Goal: Task Accomplishment & Management: Use online tool/utility

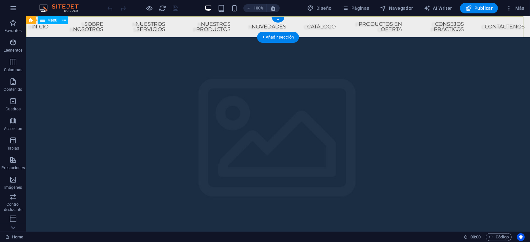
click at [371, 27] on nav "Inicio Sobre nosotros Nuestros Servicios Nuestros Productos NOVEDADES CATÁLOGO …" at bounding box center [278, 26] width 504 height 21
click at [245, 24] on nav "Inicio Sobre nosotros Nuestros Servicios Nuestros Productos NOVEDADES CATÁLOGO …" at bounding box center [278, 26] width 504 height 21
select select "7"
select select
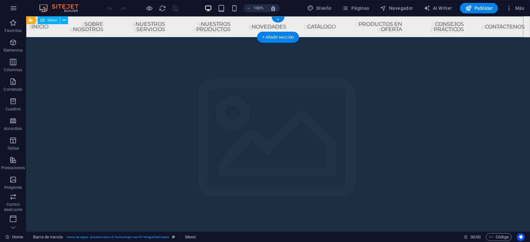
select select "9"
select select
select select "5"
select select
select select "1"
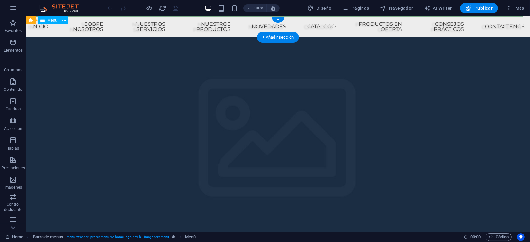
select select
select select "4"
select select
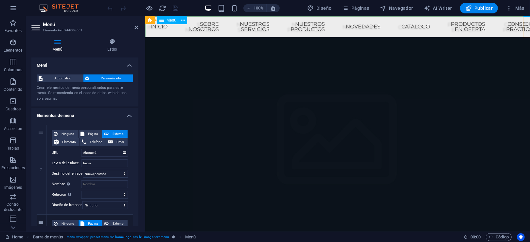
click at [355, 26] on nav "Inicio Sobre nosotros Nuestros Servicios Nuestros Productos NOVEDADES CATÁLOGO …" at bounding box center [337, 26] width 385 height 21
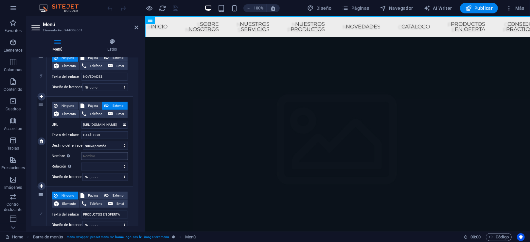
scroll to position [87, 0]
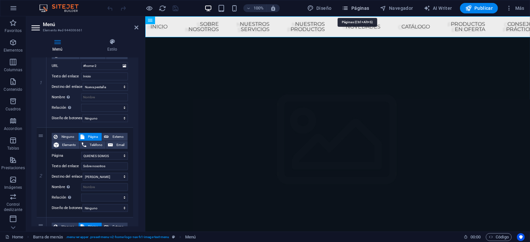
click at [362, 4] on button "Páginas" at bounding box center [356, 8] width 32 height 10
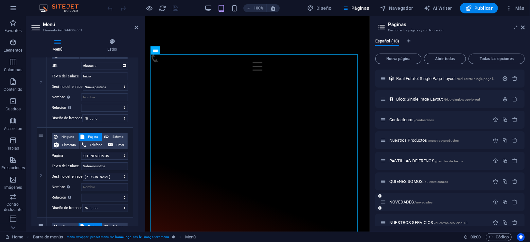
scroll to position [110, 0]
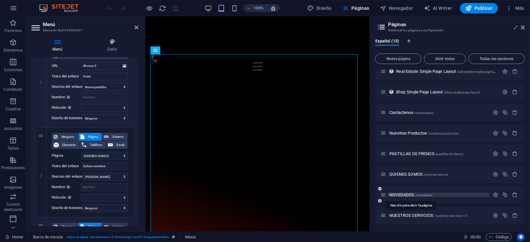
click at [399, 195] on span "NOVEDADES /novedades" at bounding box center [410, 195] width 43 height 5
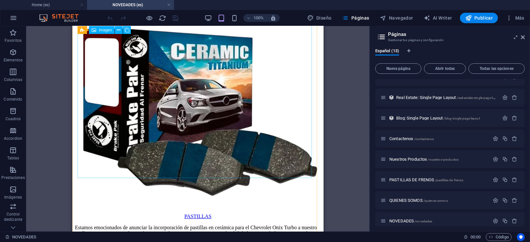
scroll to position [0, 0]
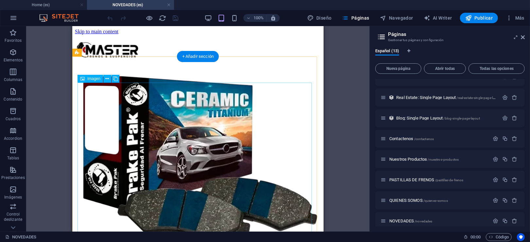
click at [151, 130] on figure "PASTILLAS" at bounding box center [198, 166] width 246 height 201
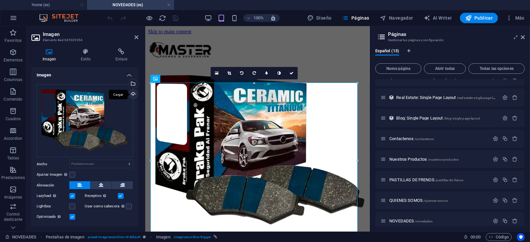
click at [132, 93] on div "Cargar" at bounding box center [133, 95] width 10 height 10
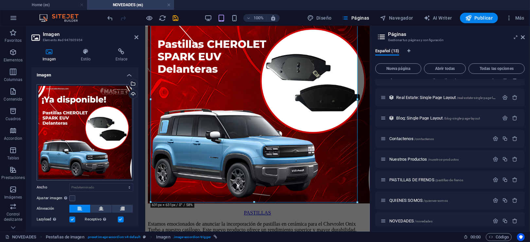
scroll to position [37, 0]
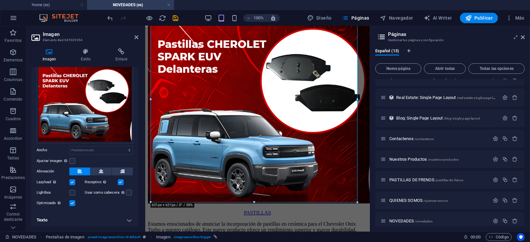
click at [55, 219] on h4 "Texto" at bounding box center [84, 221] width 107 height 16
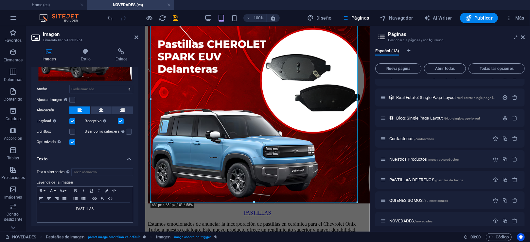
scroll to position [99, 0]
drag, startPoint x: 102, startPoint y: 207, endPoint x: 64, endPoint y: 204, distance: 38.0
click at [64, 206] on p "PASTILLAS" at bounding box center [84, 209] width 89 height 6
drag, startPoint x: 94, startPoint y: 207, endPoint x: 47, endPoint y: 206, distance: 46.5
click at [47, 206] on p "​PASTILLAS CHEVROLET SPARK EUV" at bounding box center [84, 209] width 89 height 6
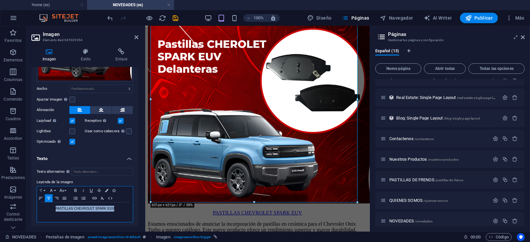
click at [45, 187] on button "Paragraph Format" at bounding box center [42, 191] width 10 height 8
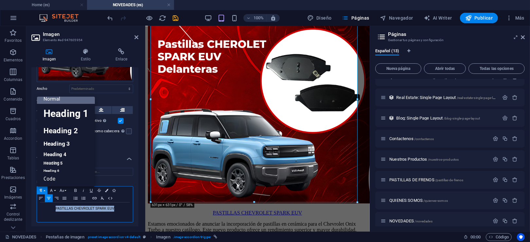
scroll to position [5, 0]
click at [61, 114] on link "Heading 1" at bounding box center [66, 114] width 58 height 20
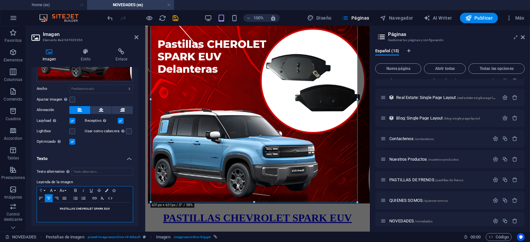
click at [43, 188] on icon "button" at bounding box center [41, 190] width 8 height 5
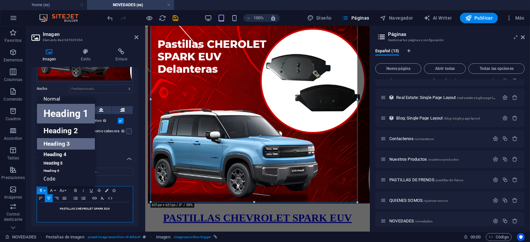
click at [56, 138] on link "Heading 3" at bounding box center [66, 143] width 58 height 11
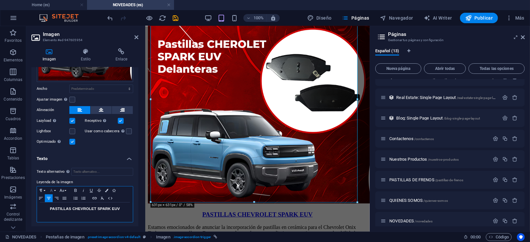
click at [52, 189] on icon "button" at bounding box center [51, 190] width 8 height 5
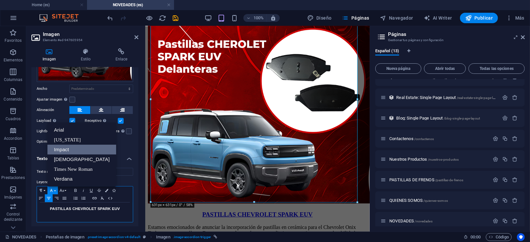
click at [65, 147] on link "Impact" at bounding box center [81, 150] width 69 height 10
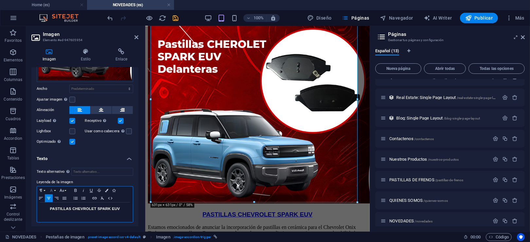
click at [54, 189] on icon "button" at bounding box center [51, 190] width 8 height 5
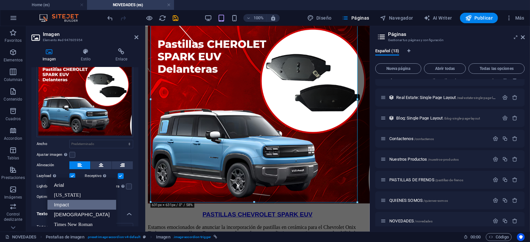
scroll to position [99, 0]
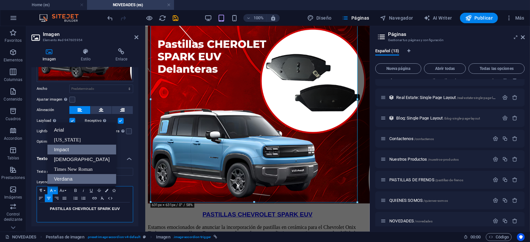
click at [62, 175] on link "Verdana" at bounding box center [81, 179] width 69 height 10
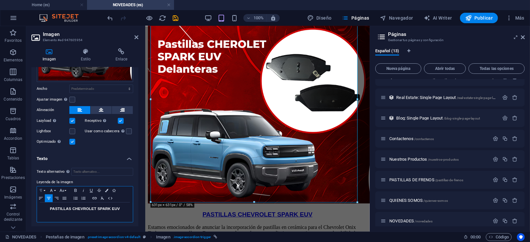
click at [45, 189] on button "Paragraph Format" at bounding box center [42, 191] width 10 height 8
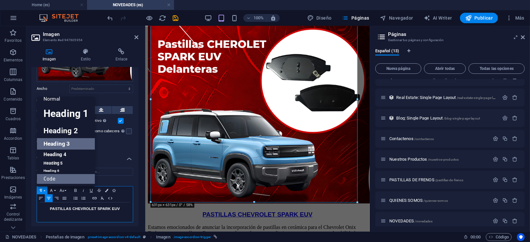
scroll to position [5, 0]
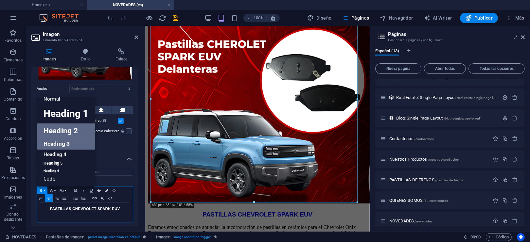
click at [60, 131] on link "Heading 2" at bounding box center [66, 131] width 58 height 15
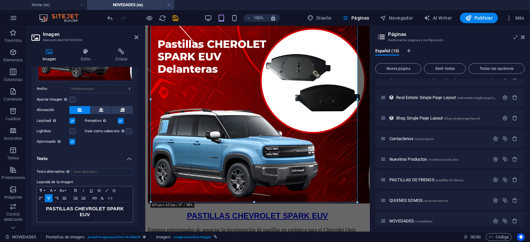
click at [105, 188] on button "Colors" at bounding box center [106, 191] width 7 height 8
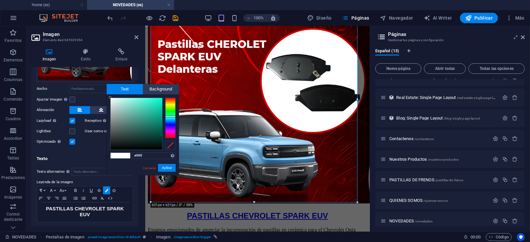
click at [168, 116] on div at bounding box center [170, 118] width 10 height 41
type input "#1af7cf"
drag, startPoint x: 149, startPoint y: 99, endPoint x: 156, endPoint y: 99, distance: 7.5
click at [156, 99] on div at bounding box center [137, 124] width 52 height 52
click at [162, 168] on button "Aplicar" at bounding box center [167, 168] width 18 height 8
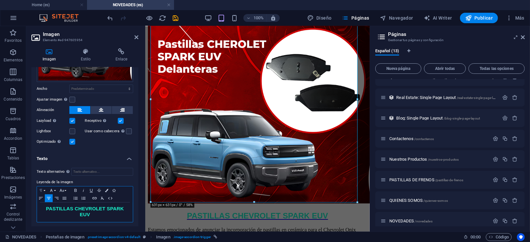
click at [46, 188] on button "Paragraph Format" at bounding box center [42, 191] width 10 height 8
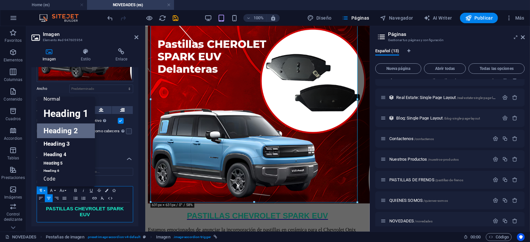
click at [46, 188] on button "Paragraph Format" at bounding box center [42, 191] width 10 height 8
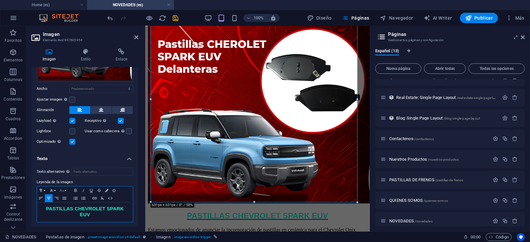
click at [64, 190] on icon "button" at bounding box center [62, 190] width 8 height 5
click at [55, 190] on icon "button" at bounding box center [51, 190] width 8 height 5
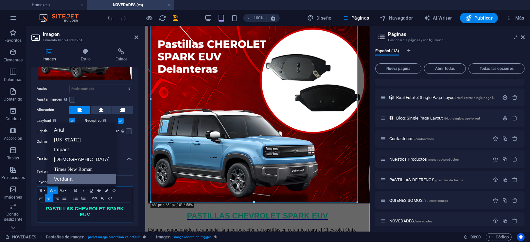
scroll to position [0, 0]
click at [55, 190] on icon "button" at bounding box center [51, 190] width 8 height 5
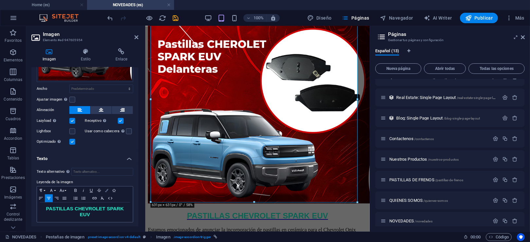
click at [107, 187] on button "Colors" at bounding box center [106, 191] width 7 height 8
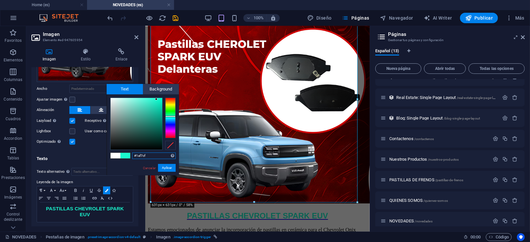
drag, startPoint x: 163, startPoint y: 155, endPoint x: 117, endPoint y: 155, distance: 45.2
click at [117, 155] on div "#1af7cf Formatos soportados #0852ed rgb(8, 82, 237) rgba(8, 82, 237, 90%) hsv(2…" at bounding box center [143, 183] width 72 height 176
click at [111, 227] on div "Imagen Estilo Enlace Imagen Arrastra archivos aquí, haz clic para escoger archi…" at bounding box center [84, 137] width 117 height 189
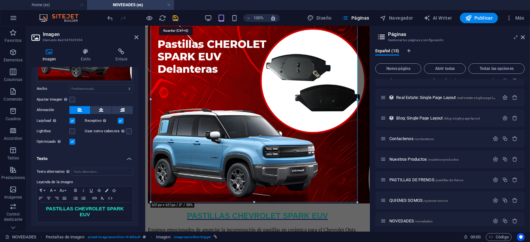
click at [178, 18] on icon "save" at bounding box center [176, 18] width 8 height 8
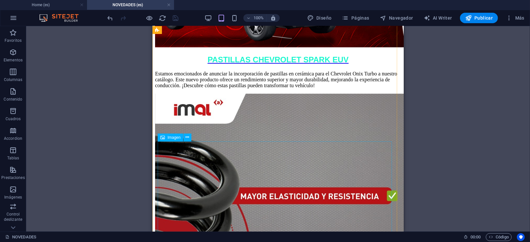
scroll to position [305, 0]
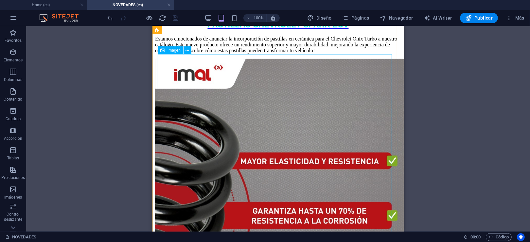
click at [236, 154] on figure "Headline" at bounding box center [278, 222] width 246 height 327
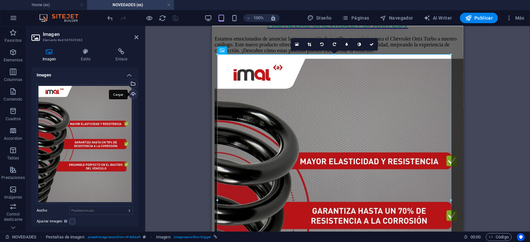
click at [131, 95] on div "Cargar" at bounding box center [133, 95] width 10 height 10
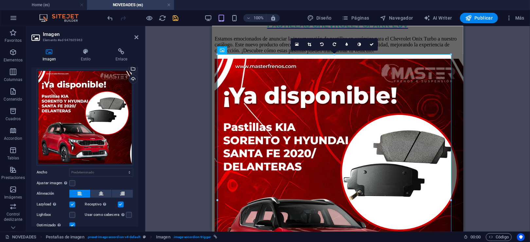
scroll to position [37, 0]
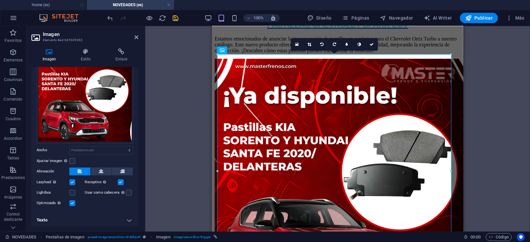
click at [127, 218] on h4 "Texto" at bounding box center [84, 221] width 107 height 16
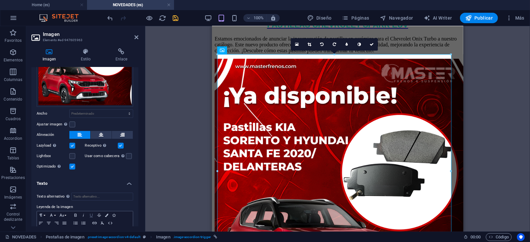
scroll to position [99, 0]
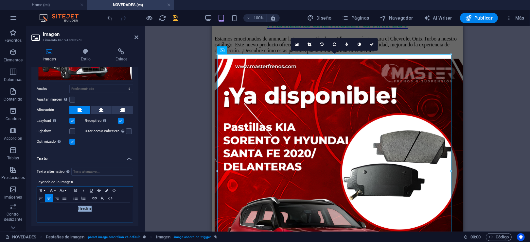
drag, startPoint x: 103, startPoint y: 209, endPoint x: 56, endPoint y: 209, distance: 46.8
click at [56, 209] on p "Headline" at bounding box center [84, 209] width 89 height 6
click at [43, 190] on icon "button" at bounding box center [41, 190] width 8 height 5
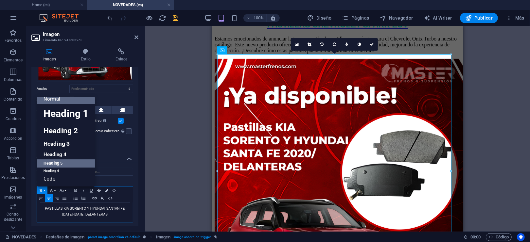
scroll to position [5, 0]
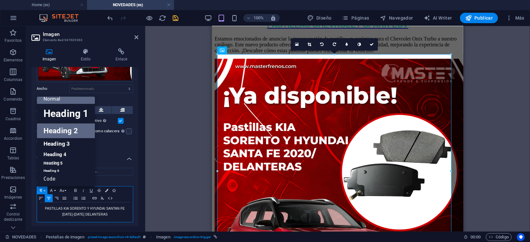
click at [53, 132] on link "Heading 2" at bounding box center [66, 131] width 58 height 15
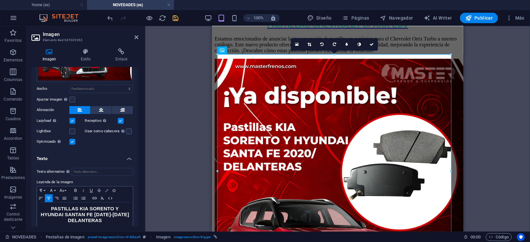
click at [105, 189] on icon "button" at bounding box center [106, 190] width 3 height 3
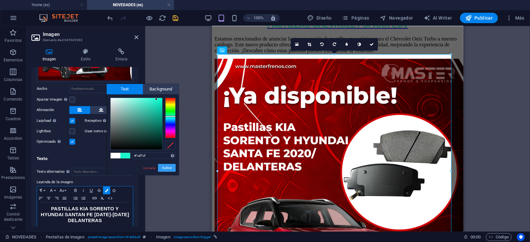
click at [165, 167] on button "Aplicar" at bounding box center [167, 168] width 18 height 8
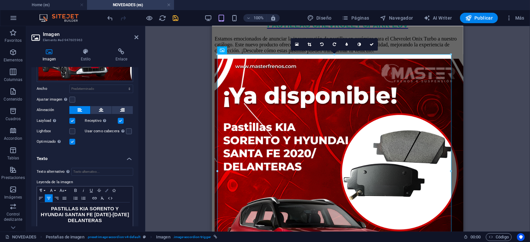
click at [107, 189] on icon "button" at bounding box center [106, 190] width 3 height 3
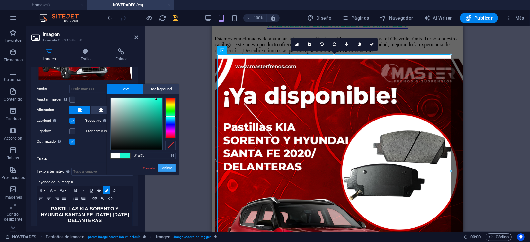
click at [168, 168] on button "Aplicar" at bounding box center [167, 168] width 18 height 8
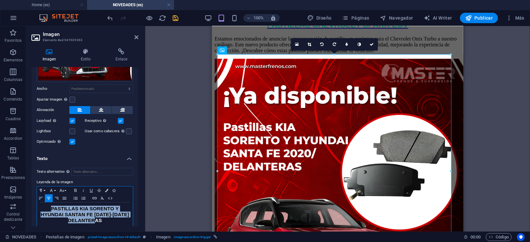
drag, startPoint x: 106, startPoint y: 219, endPoint x: 40, endPoint y: 205, distance: 67.4
click at [40, 206] on h2 "PASTILLAS KIA SORENTO Y HYUNDAI SANTAN FE [DATE]-[DATE] DELANTERAS​​ ​" at bounding box center [84, 215] width 89 height 18
click at [107, 189] on icon "button" at bounding box center [106, 190] width 3 height 3
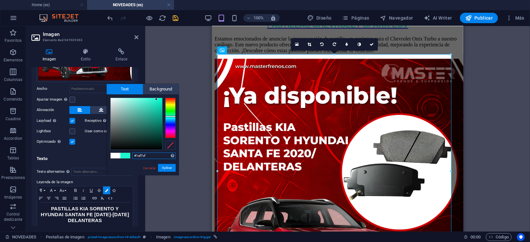
drag, startPoint x: 152, startPoint y: 155, endPoint x: 122, endPoint y: 152, distance: 30.9
click at [122, 152] on div "#1af7cf Formatos soportados #0852ed rgb(8, 82, 237) rgba(8, 82, 237, 90%) hsv(2…" at bounding box center [143, 183] width 72 height 176
click at [163, 167] on button "Aplicar" at bounding box center [167, 168] width 18 height 8
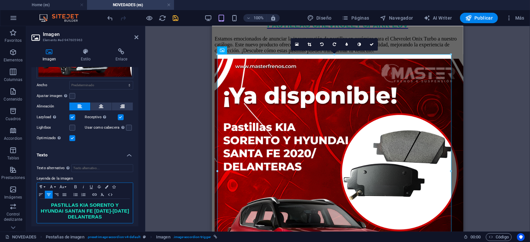
scroll to position [103, 0]
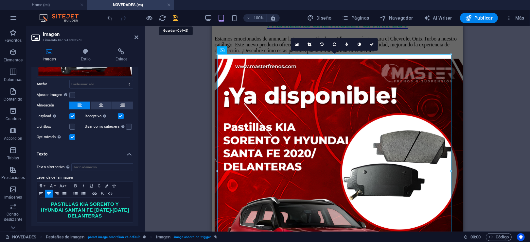
click at [175, 16] on icon "save" at bounding box center [176, 18] width 8 height 8
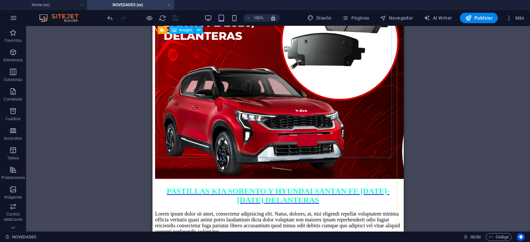
scroll to position [611, 0]
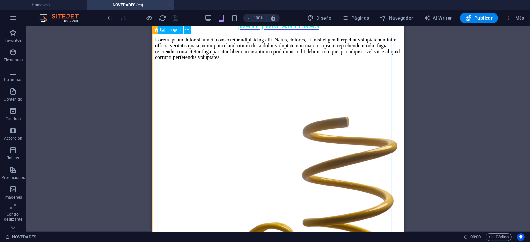
click at [257, 146] on figure "Headline" at bounding box center [278, 238] width 246 height 347
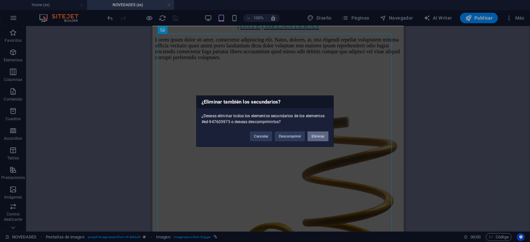
click at [320, 134] on button "Eliminar" at bounding box center [318, 137] width 21 height 10
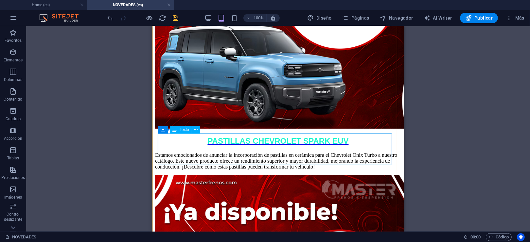
scroll to position [95, 0]
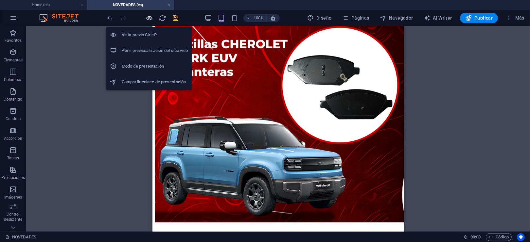
click at [149, 18] on icon "button" at bounding box center [150, 18] width 8 height 8
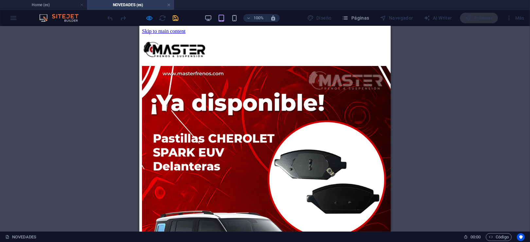
scroll to position [0, 0]
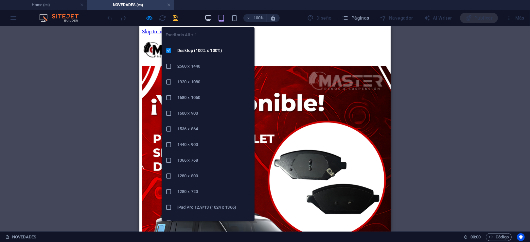
click at [211, 18] on icon "button" at bounding box center [208, 18] width 8 height 8
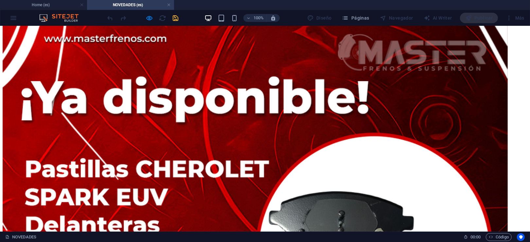
scroll to position [81, 0]
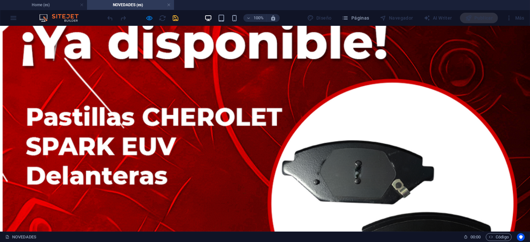
scroll to position [110, 0]
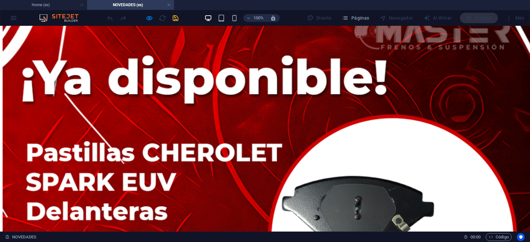
scroll to position [117, 0]
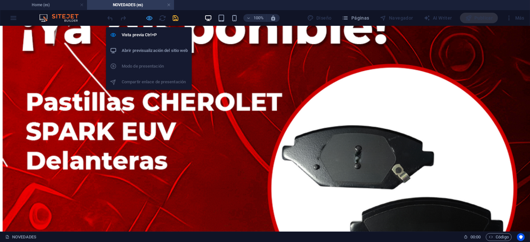
click at [147, 17] on icon "button" at bounding box center [150, 18] width 8 height 8
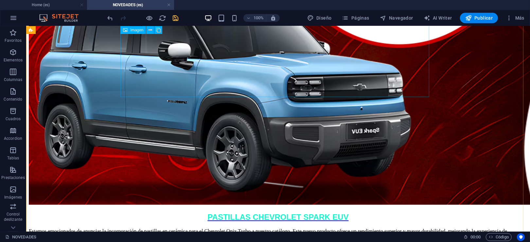
scroll to position [292, 0]
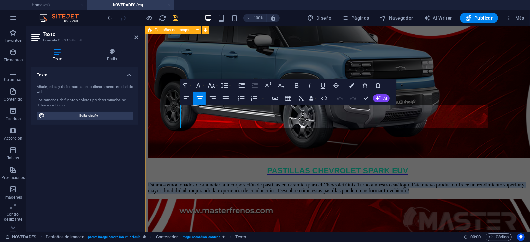
drag, startPoint x: 448, startPoint y: 122, endPoint x: 170, endPoint y: 107, distance: 278.2
click at [170, 107] on div "PASTILLAS CHEVROLET SPARK EUV Estamos emocionados de anunciar la incorporación …" at bounding box center [338, 199] width 380 height 851
click at [286, 182] on p "Estamos emocionados de anunciar la incorporación de pastillas en cerámica para …" at bounding box center [338, 188] width 380 height 12
drag, startPoint x: 436, startPoint y: 124, endPoint x: 175, endPoint y: 110, distance: 261.1
click at [175, 110] on div "PASTILLAS CHEVROLET SPARK EUV Estamos emocionados de anunciar la incorporación …" at bounding box center [338, 199] width 380 height 851
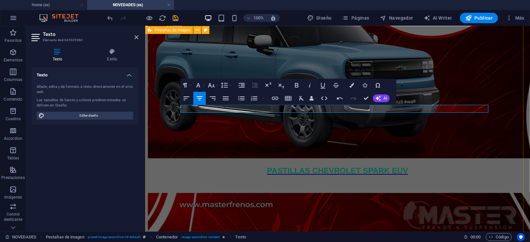
click at [506, 114] on div "PASTILLAS CHEVROLET SPARK EUV PASTILLAS KIA SORENTO Y HYUNDAI SANTAN FE [DATE]-…" at bounding box center [338, 196] width 380 height 845
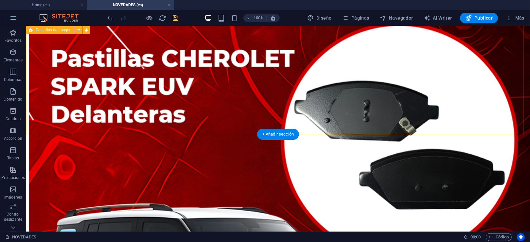
scroll to position [164, 0]
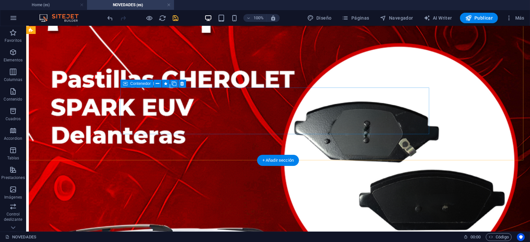
scroll to position [121, 0]
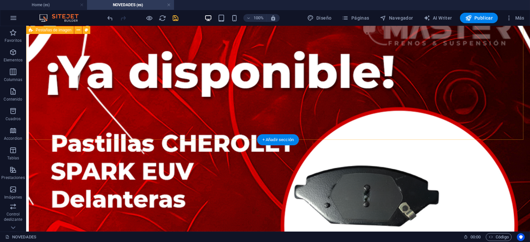
scroll to position [33, 0]
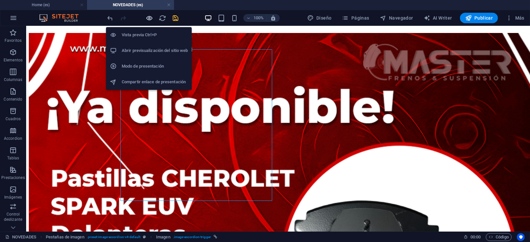
click at [150, 18] on icon "button" at bounding box center [150, 18] width 8 height 8
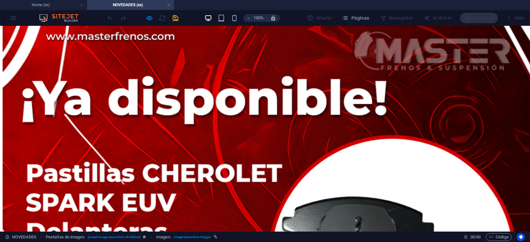
scroll to position [57, 0]
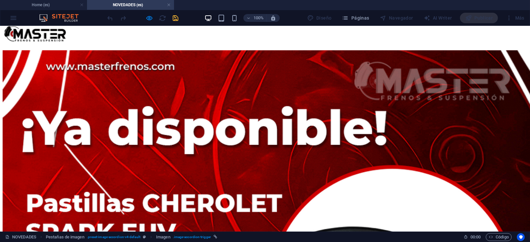
scroll to position [0, 0]
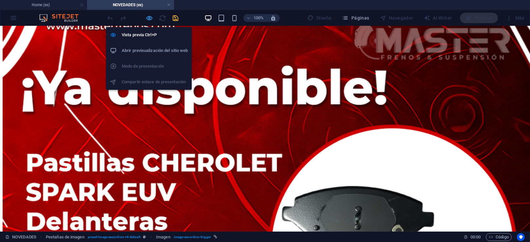
click at [148, 16] on icon "button" at bounding box center [150, 18] width 8 height 8
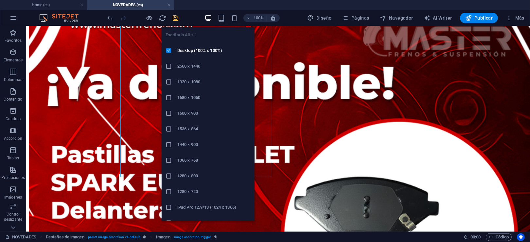
click at [206, 14] on icon "button" at bounding box center [208, 18] width 8 height 8
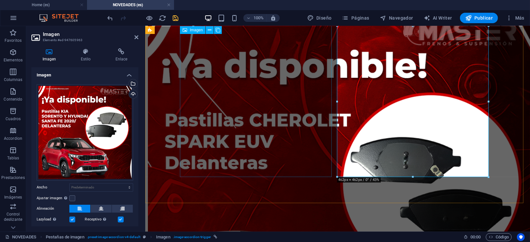
click at [291, 128] on figure "PASTILLAS CHEVROLET SPARK EUV" at bounding box center [338, 210] width 380 height 402
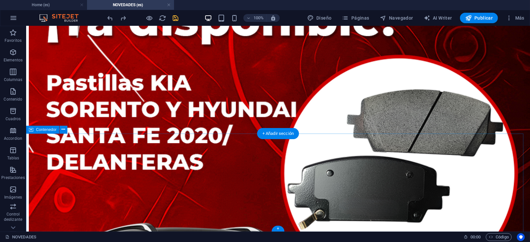
scroll to position [578, 0]
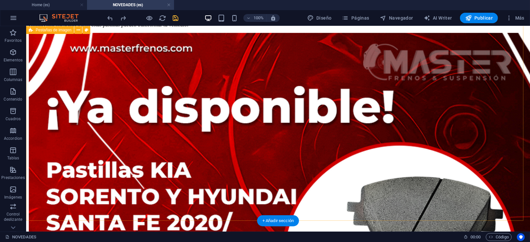
click at [449, 114] on div "PASTILLAS CHEVROLET SPARK EUV Estamos emocionados de anunciar la incorporación …" at bounding box center [277, 29] width 499 height 1083
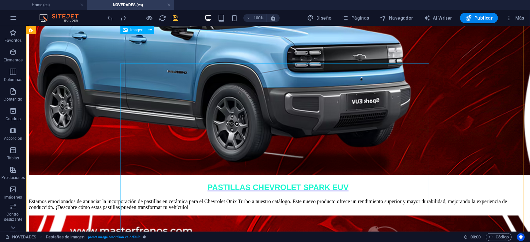
scroll to position [360, 0]
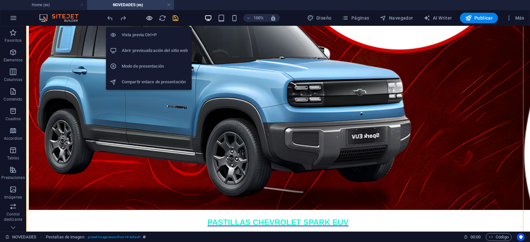
click at [150, 14] on icon "button" at bounding box center [150, 18] width 8 height 8
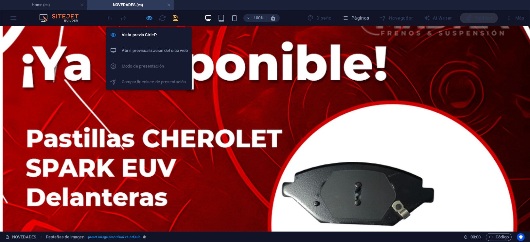
click at [150, 18] on icon "button" at bounding box center [150, 18] width 8 height 8
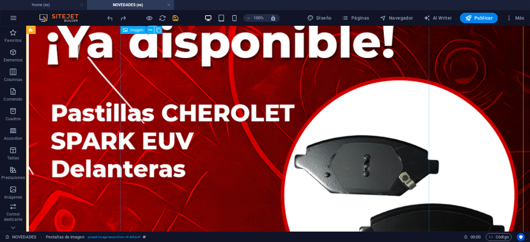
scroll to position [98, 0]
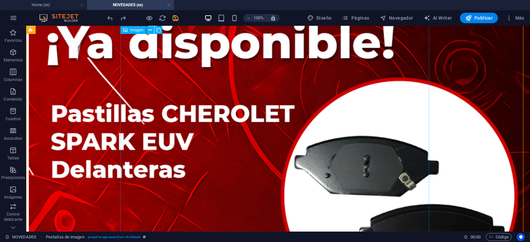
click at [244, 122] on figure "PASTILLAS CHEVROLET SPARK EUV" at bounding box center [277, 228] width 499 height 521
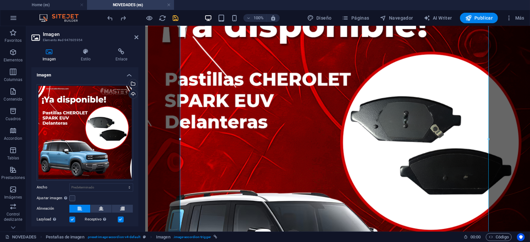
scroll to position [99, 0]
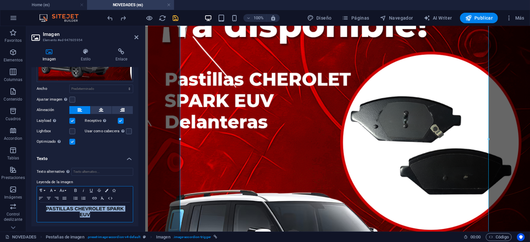
drag, startPoint x: 104, startPoint y: 213, endPoint x: 33, endPoint y: 204, distance: 71.6
click at [33, 204] on div "Texto alternativo El texto alternativo es usado por aquellos dispositivos que n…" at bounding box center [84, 195] width 107 height 65
click at [107, 189] on icon "button" at bounding box center [106, 190] width 3 height 3
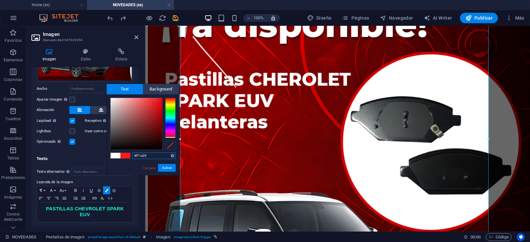
drag, startPoint x: 169, startPoint y: 119, endPoint x: 167, endPoint y: 137, distance: 18.5
click at [167, 137] on div at bounding box center [170, 118] width 10 height 41
click at [124, 155] on span at bounding box center [125, 156] width 10 height 6
drag, startPoint x: 151, startPoint y: 153, endPoint x: 126, endPoint y: 153, distance: 25.2
click at [126, 153] on div "#f71a20 Formatos soportados #0852ed rgb(8, 82, 237) rgba(8, 82, 237, 90%) hsv(2…" at bounding box center [143, 183] width 72 height 176
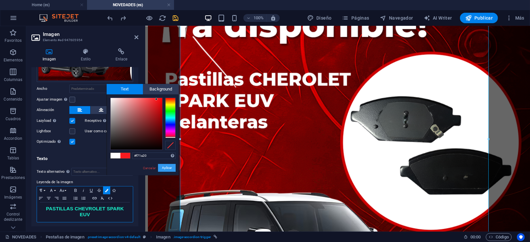
click at [168, 167] on button "Aplicar" at bounding box center [167, 168] width 18 height 8
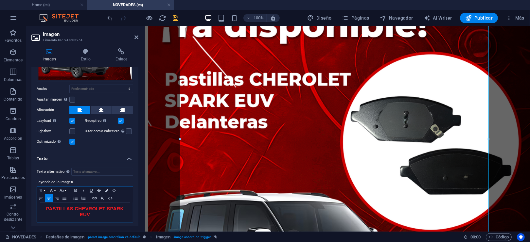
click at [40, 189] on icon "button" at bounding box center [41, 190] width 8 height 5
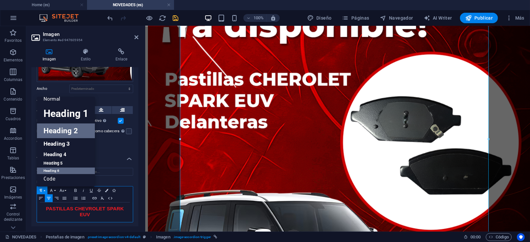
scroll to position [5, 0]
click at [54, 143] on link "Heading 3" at bounding box center [66, 143] width 58 height 11
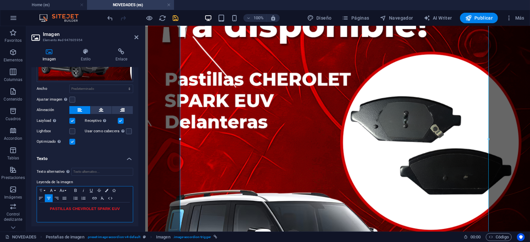
click at [43, 189] on icon "button" at bounding box center [41, 190] width 8 height 5
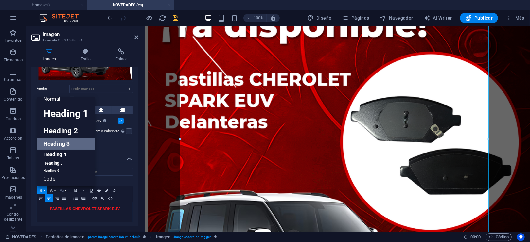
click at [62, 189] on icon "button" at bounding box center [62, 190] width 8 height 5
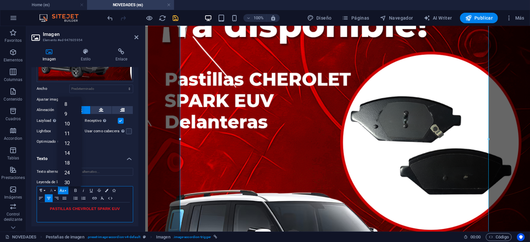
click at [55, 189] on button "Font Family" at bounding box center [52, 191] width 10 height 8
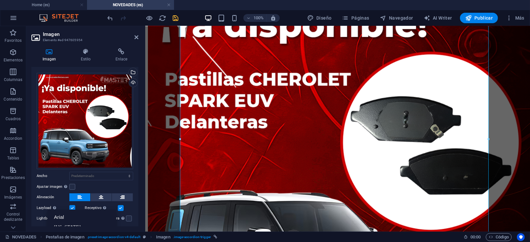
scroll to position [99, 0]
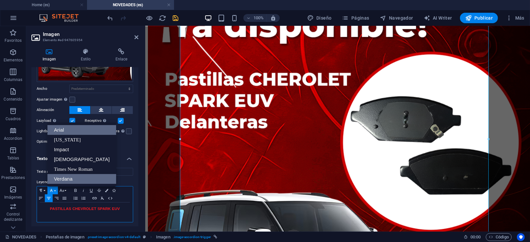
click at [69, 129] on link "Arial" at bounding box center [81, 130] width 69 height 10
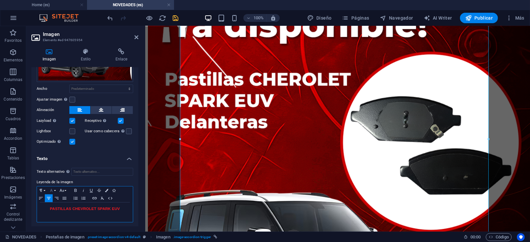
click at [53, 191] on icon "button" at bounding box center [51, 190] width 8 height 5
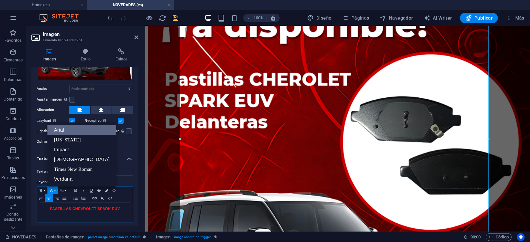
scroll to position [0, 0]
click at [71, 161] on link "[DEMOGRAPHIC_DATA]" at bounding box center [81, 160] width 69 height 10
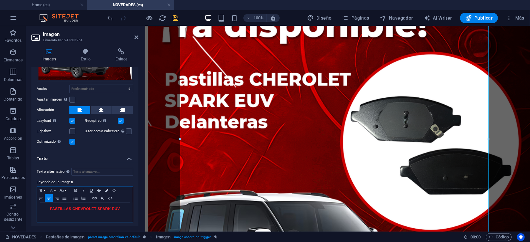
click at [56, 187] on button "Font Family" at bounding box center [52, 191] width 10 height 8
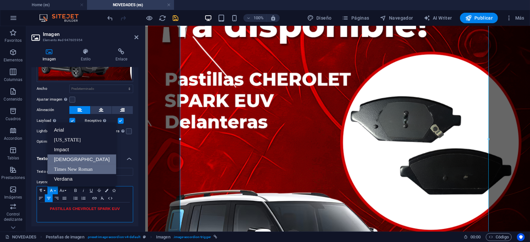
click at [66, 168] on link "Times New Roman" at bounding box center [81, 170] width 69 height 10
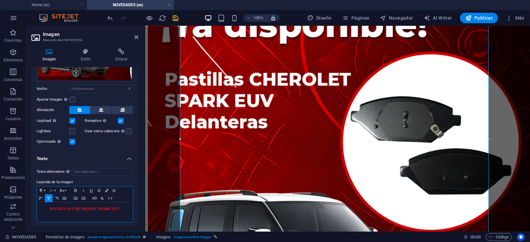
click at [56, 187] on button "Font Family" at bounding box center [52, 191] width 10 height 8
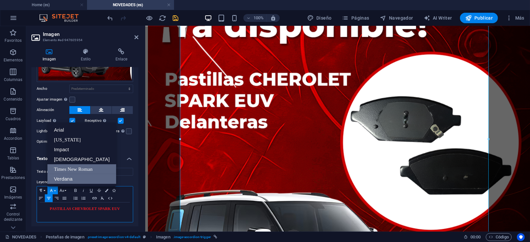
click at [62, 176] on link "Verdana" at bounding box center [81, 179] width 69 height 10
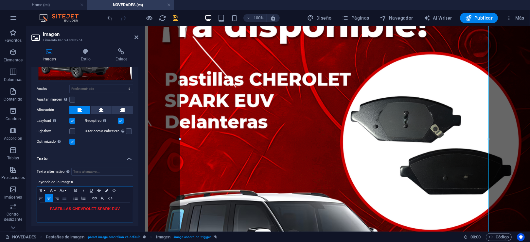
click at [64, 199] on icon "button" at bounding box center [65, 198] width 8 height 5
click at [57, 196] on icon "button" at bounding box center [57, 198] width 8 height 5
click at [49, 197] on icon "button" at bounding box center [49, 198] width 8 height 5
click at [105, 186] on div "Paragraph Format Normal Heading 1 Heading 2 Heading 3 Heading 4 Heading 5 Headi…" at bounding box center [85, 204] width 97 height 36
click at [105, 189] on icon "button" at bounding box center [106, 190] width 3 height 3
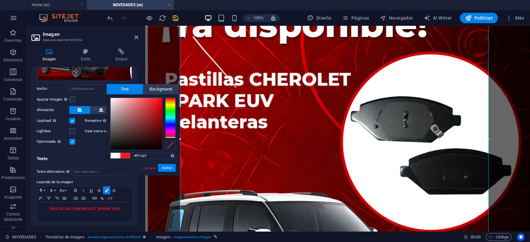
click at [114, 155] on span at bounding box center [116, 156] width 10 height 6
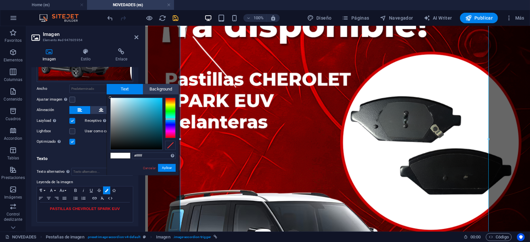
drag, startPoint x: 168, startPoint y: 104, endPoint x: 169, endPoint y: 119, distance: 15.4
click at [169, 119] on div at bounding box center [170, 118] width 10 height 41
click at [113, 99] on div at bounding box center [137, 124] width 52 height 52
click at [168, 168] on button "Aplicar" at bounding box center [167, 168] width 18 height 8
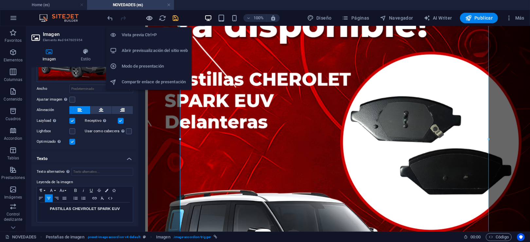
click at [149, 19] on icon "button" at bounding box center [150, 18] width 8 height 8
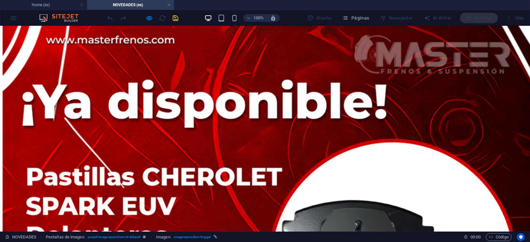
scroll to position [44, 0]
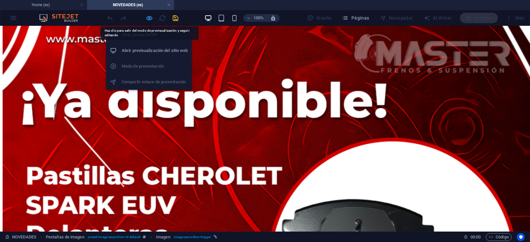
click at [152, 19] on icon "button" at bounding box center [150, 18] width 8 height 8
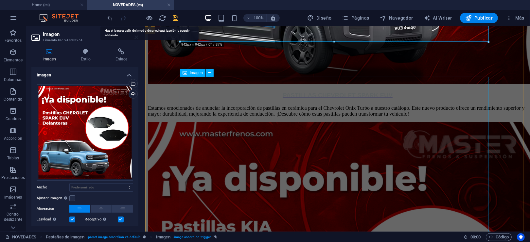
scroll to position [436, 0]
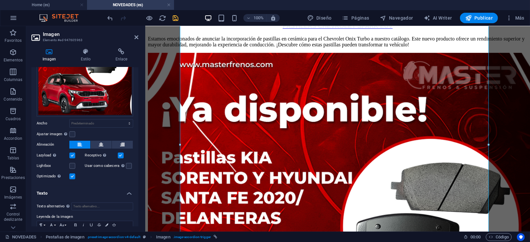
scroll to position [103, 0]
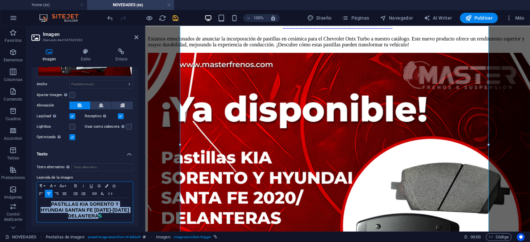
drag, startPoint x: 115, startPoint y: 216, endPoint x: 39, endPoint y: 201, distance: 77.4
click at [39, 201] on div "PASTILLAS KIA SORENTO Y HYUNDAI SANTAN FE [DATE]-[DATE] DELANTERAS​​​" at bounding box center [85, 210] width 96 height 24
click at [42, 184] on icon "button" at bounding box center [41, 186] width 8 height 5
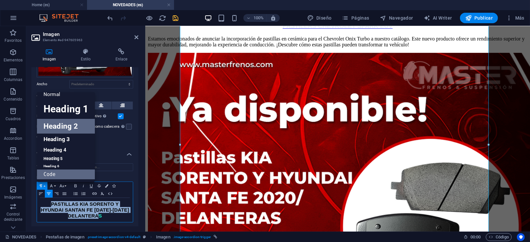
scroll to position [5, 0]
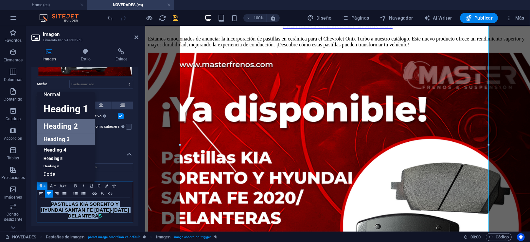
click at [58, 138] on link "Heading 3" at bounding box center [66, 139] width 58 height 11
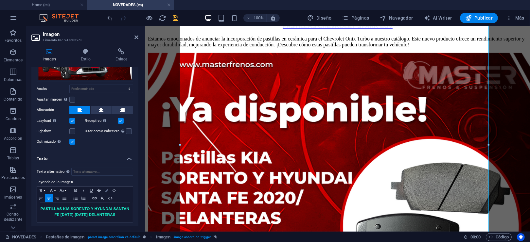
click at [108, 189] on icon "button" at bounding box center [106, 190] width 3 height 3
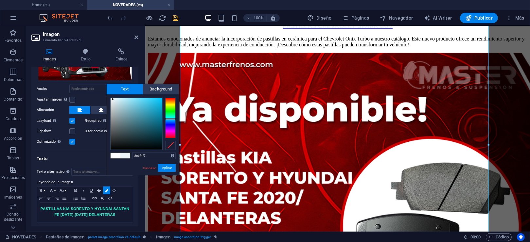
click at [117, 154] on span at bounding box center [116, 156] width 10 height 6
type input "#ffffff"
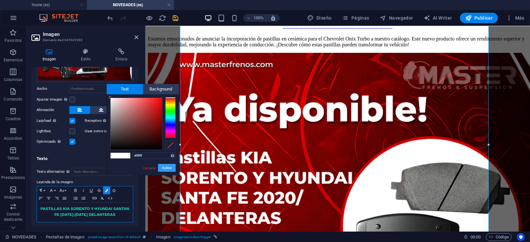
click at [167, 167] on button "Aplicar" at bounding box center [167, 168] width 18 height 8
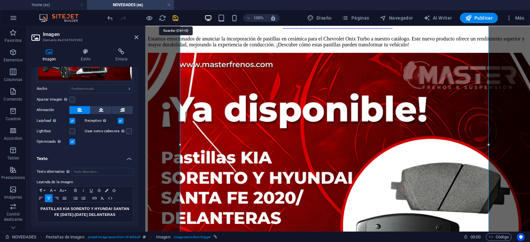
click at [175, 18] on icon "save" at bounding box center [176, 18] width 8 height 8
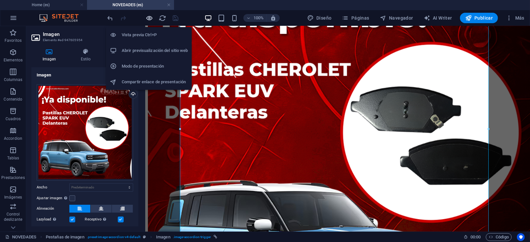
click at [152, 18] on icon "button" at bounding box center [150, 18] width 8 height 8
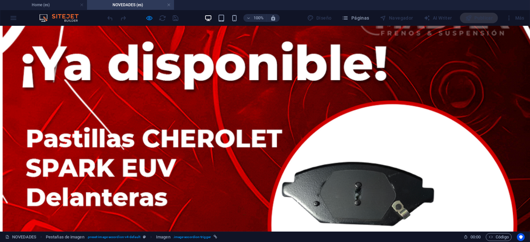
scroll to position [37, 0]
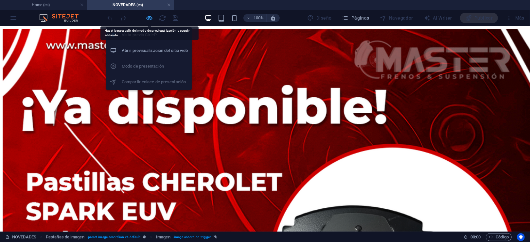
click at [149, 16] on icon "button" at bounding box center [150, 18] width 8 height 8
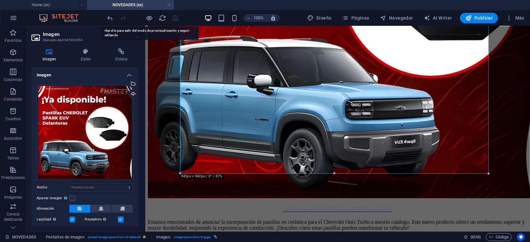
scroll to position [255, 0]
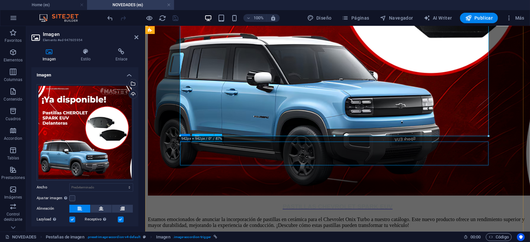
click at [288, 217] on div "Estamos emocionados de anunciar la incorporación de pastillas en cerámica para …" at bounding box center [338, 223] width 380 height 12
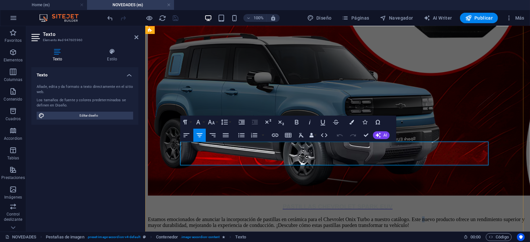
click at [227, 217] on p "Estamos emocionados de anunciar la incorporación de pastillas en cerámica para …" at bounding box center [338, 223] width 380 height 12
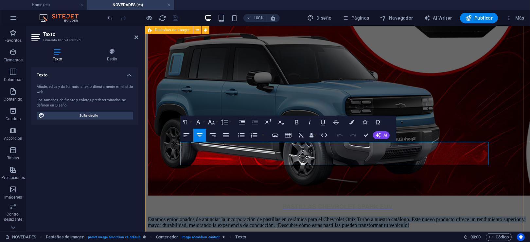
drag, startPoint x: 446, startPoint y: 162, endPoint x: 174, endPoint y: 142, distance: 272.6
click at [174, 142] on div "PASTILLAS CHEVROLET SPARK EUV Estamos emocionados de anunciar la incorporación …" at bounding box center [338, 234] width 380 height 846
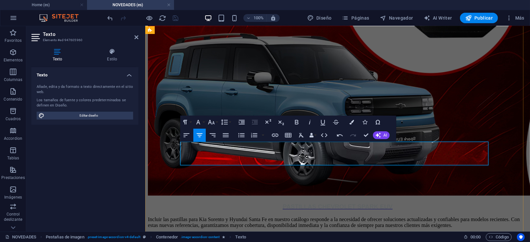
scroll to position [1831, 0]
click at [191, 217] on p "Incluir las pastillas para Kia Sorento y Hyundai Santa Fe en nuestro catálogo r…" at bounding box center [338, 223] width 380 height 12
click at [476, 217] on p "Incluir las pastillas para Kia Sorento y Hyundai Santa Fe en nuestro catálogo r…" at bounding box center [338, 223] width 380 height 12
click at [497, 162] on div "PASTILLAS CHEVROLET SPARK EUV Incluir las pastillas para Kia Sorento y Hyundai …" at bounding box center [338, 234] width 380 height 846
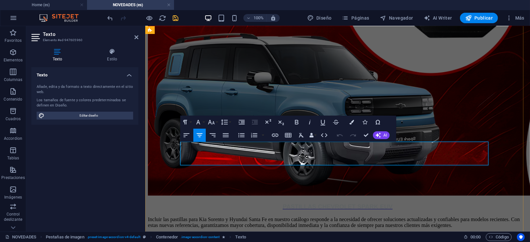
click at [256, 217] on p "Incluir las pastillas para Kia Sorento y Hyundai Santa Fe en nuestro catálogo r…" at bounding box center [338, 223] width 380 height 12
click at [264, 217] on p "Incluir las pastillas para Kia Sorento y Hyundai Santa Fe en nuestro catálogo r…" at bounding box center [338, 223] width 380 height 12
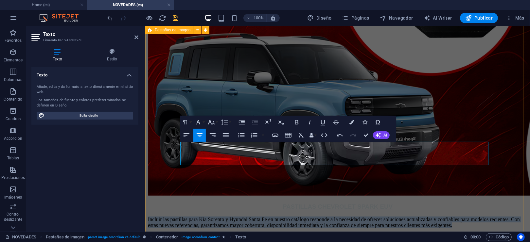
drag, startPoint x: 474, startPoint y: 159, endPoint x: 179, endPoint y: 147, distance: 296.0
click at [179, 147] on div "PASTILLAS CHEVROLET SPARK EUV Incluir las pastillas para Kia Sorento y Hyundai …" at bounding box center [338, 234] width 380 height 846
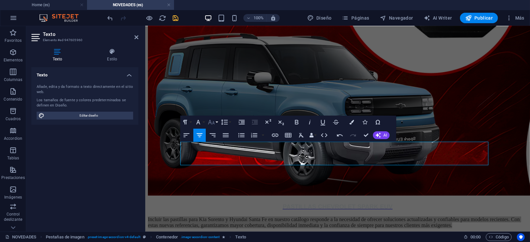
click at [209, 123] on icon "button" at bounding box center [211, 122] width 7 height 5
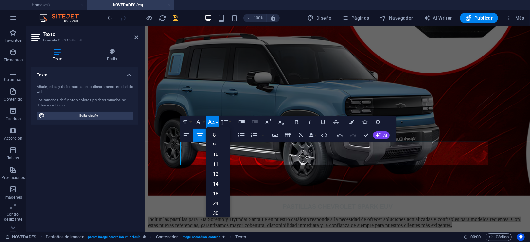
click at [209, 123] on icon "button" at bounding box center [211, 122] width 7 height 5
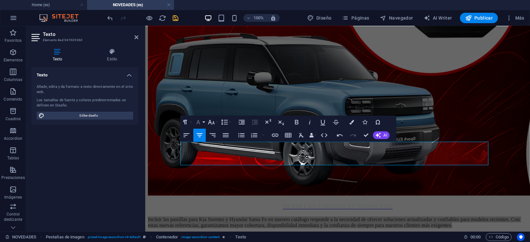
click at [197, 123] on icon "button" at bounding box center [198, 122] width 8 height 8
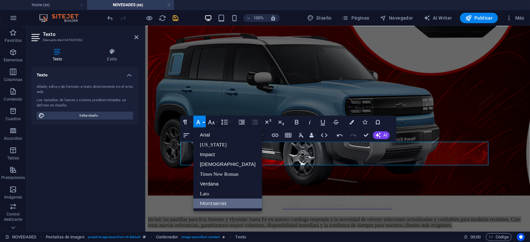
scroll to position [0, 0]
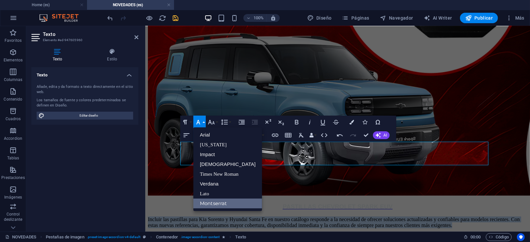
click at [213, 202] on link "Montserrat" at bounding box center [227, 204] width 69 height 10
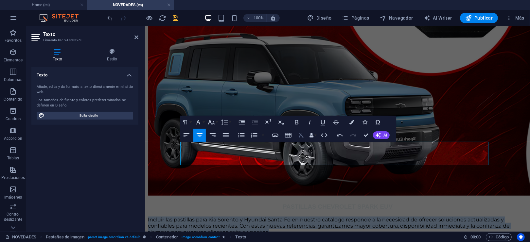
click at [300, 135] on icon "button" at bounding box center [301, 135] width 5 height 5
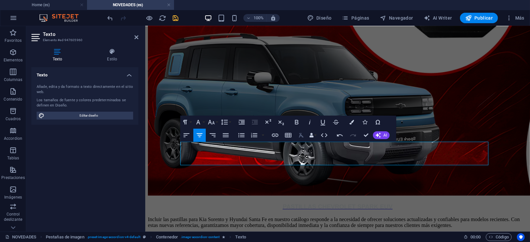
click at [300, 135] on icon "button" at bounding box center [301, 135] width 5 height 5
click at [299, 134] on icon "button" at bounding box center [301, 136] width 8 height 8
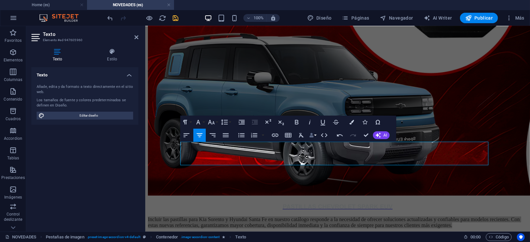
click at [312, 136] on icon "button" at bounding box center [311, 135] width 5 height 5
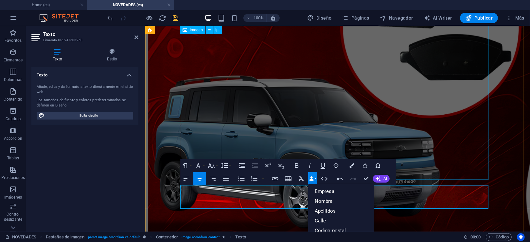
scroll to position [212, 0]
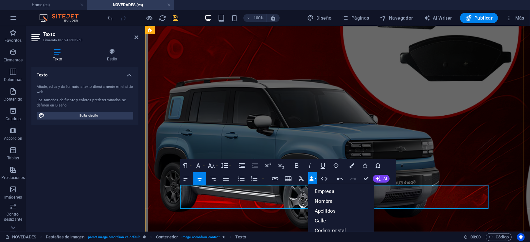
click at [312, 177] on icon "button" at bounding box center [311, 179] width 5 height 5
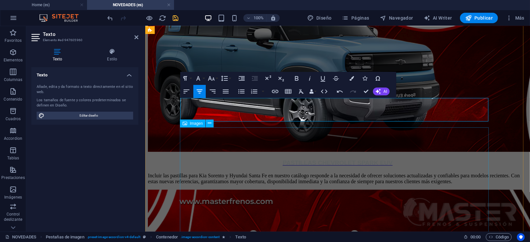
scroll to position [255, 0]
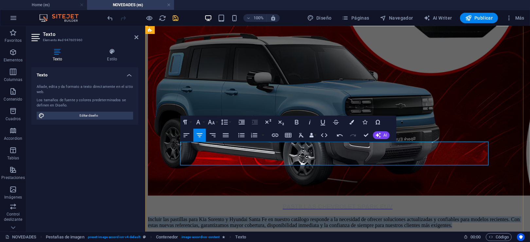
drag, startPoint x: 471, startPoint y: 161, endPoint x: 183, endPoint y: 142, distance: 288.9
click at [183, 217] on p "Incluir las pastillas para Kia Sorento y Hyundai Santa Fe en nuestro catálogo r…" at bounding box center [338, 223] width 380 height 12
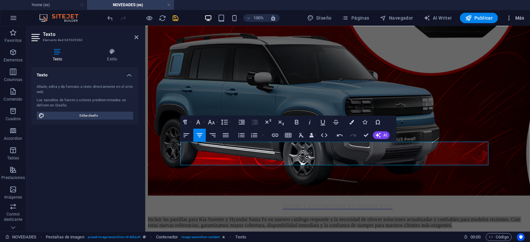
click at [512, 18] on icon "button" at bounding box center [509, 18] width 7 height 7
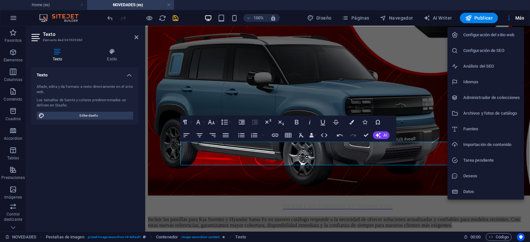
click at [403, 158] on div at bounding box center [265, 121] width 530 height 242
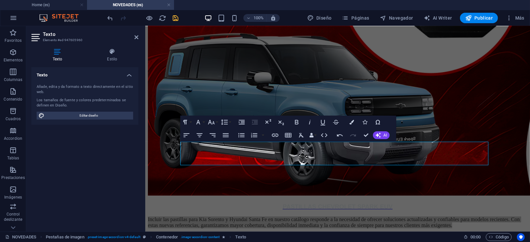
click at [403, 158] on div "Configuración del sitio web Configuración de SEO Análisis del SEO Idiomas Admin…" at bounding box center [265, 123] width 530 height 239
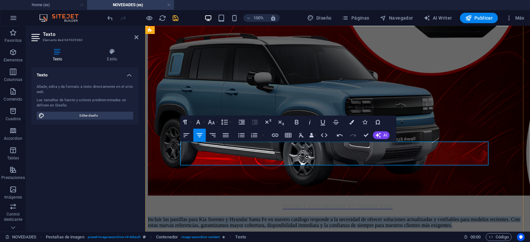
click at [405, 217] on p "Incluir las pastillas para Kia Sorento y Hyundai Santa Fe en nuestro catálogo r…" at bounding box center [338, 223] width 380 height 12
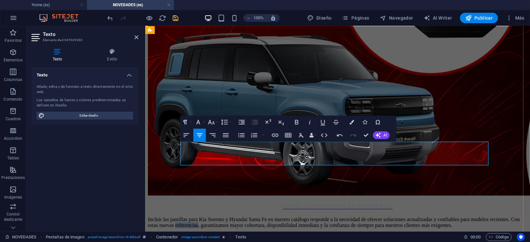
click at [405, 217] on p "Incluir las pastillas para Kia Sorento y Hyundai Santa Fe en nuestro catálogo r…" at bounding box center [338, 223] width 380 height 12
click at [263, 217] on p "Incluir las pastillas para Kia Sorento y Hyundai Santa Fe en nuestro catálogo r…" at bounding box center [338, 223] width 380 height 12
drag, startPoint x: 87, startPoint y: 115, endPoint x: 162, endPoint y: 89, distance: 79.9
click at [87, 115] on span "Editar diseño" at bounding box center [88, 116] width 85 height 8
select select "px"
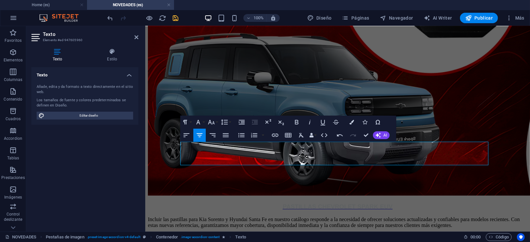
select select "400"
select select "px"
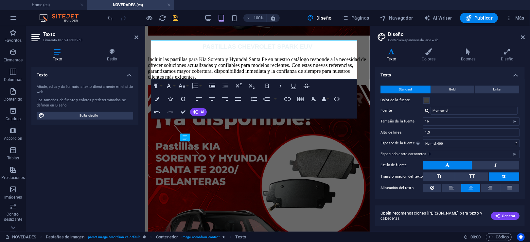
click at [391, 55] on icon at bounding box center [391, 51] width 32 height 7
click at [410, 88] on span "Standard" at bounding box center [405, 90] width 13 height 8
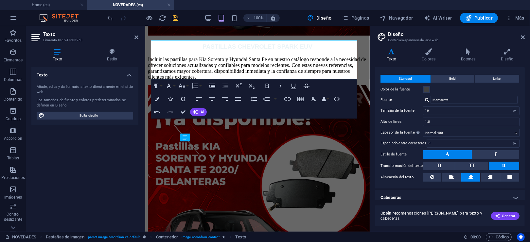
scroll to position [15, 0]
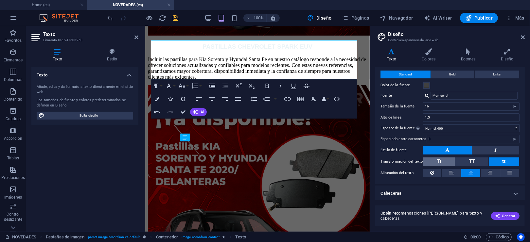
click at [440, 159] on span "Tt" at bounding box center [439, 162] width 5 height 6
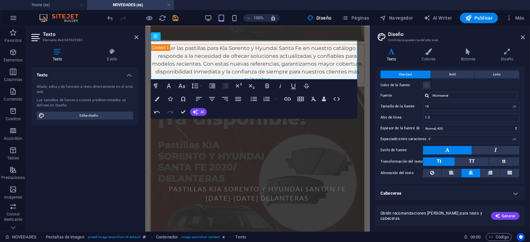
click at [520, 36] on h2 "Diseño" at bounding box center [456, 34] width 137 height 6
click at [523, 36] on icon at bounding box center [523, 37] width 4 height 5
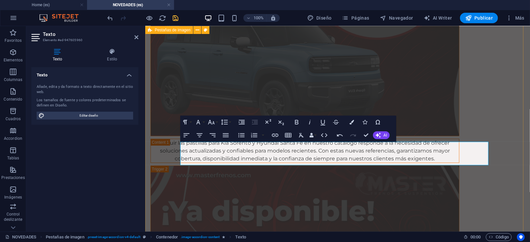
click at [496, 147] on div "PASTILLAS CHEVROLET SPARK EUV Incluir las pastillas para Kia Sorento y Hyundai …" at bounding box center [337, 168] width 385 height 734
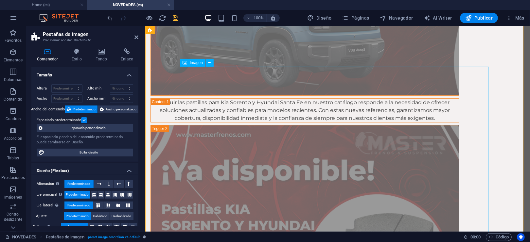
scroll to position [229, 0]
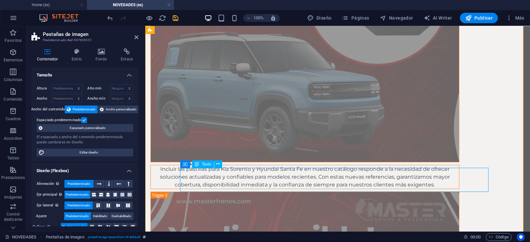
click at [459, 186] on div "Incluir las pastillas para Kia Sorento y Hyundai Santa Fe en nuestro catálogo r…" at bounding box center [305, 177] width 308 height 24
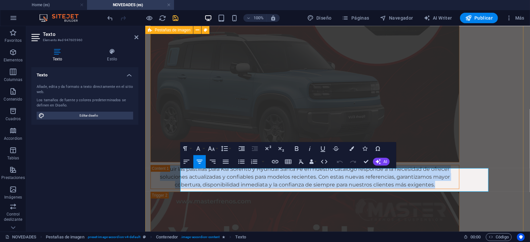
drag, startPoint x: 466, startPoint y: 187, endPoint x: 172, endPoint y: 174, distance: 293.8
click at [172, 174] on div "PASTILLAS CHEVROLET SPARK EUV Incluir las pastillas para Kia Sorento y Hyundai …" at bounding box center [337, 194] width 385 height 734
copy p "Incluir las pastillas para Kia Sorento y Hyundai Santa Fe en nuestro catálogo r…"
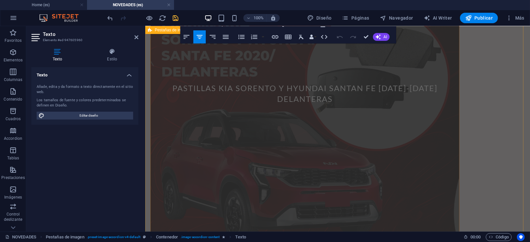
scroll to position [578, 0]
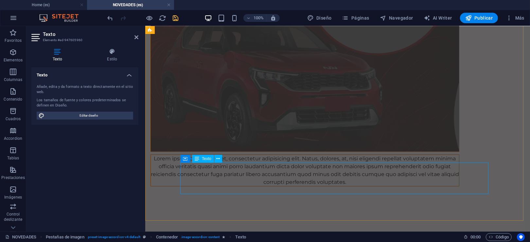
click at [391, 177] on div "Lorem ipsum dolor sit amet, consectetur adipisicing elit. Natus, dolores, at, n…" at bounding box center [305, 170] width 308 height 31
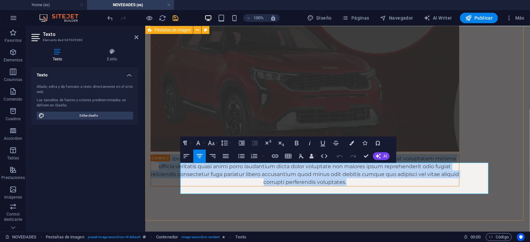
drag, startPoint x: 381, startPoint y: 189, endPoint x: 170, endPoint y: 151, distance: 214.6
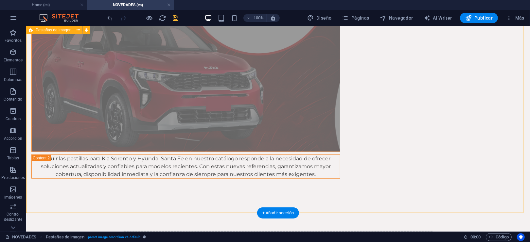
scroll to position [360, 0]
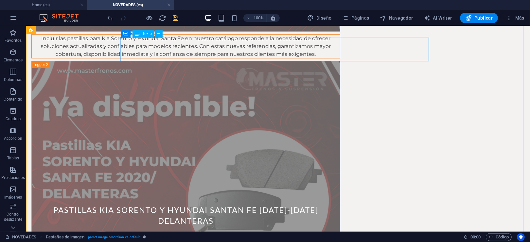
click at [340, 53] on div "Incluir las pastillas para Kia Sorento y Hyundai Santa Fe en nuestro catálogo r…" at bounding box center [185, 46] width 308 height 24
click at [340, 55] on div "Incluir las pastillas para Kia Sorento y Hyundai Santa Fe en nuestro catálogo r…" at bounding box center [185, 46] width 308 height 24
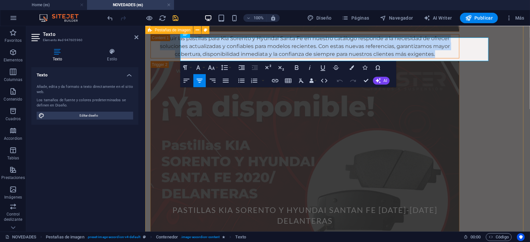
drag, startPoint x: 472, startPoint y: 54, endPoint x: 173, endPoint y: 44, distance: 299.2
click at [173, 44] on div "PASTILLAS CHEVROLET SPARK EUV Incluir las pastillas para Kia Sorento y Hyundai …" at bounding box center [337, 59] width 385 height 726
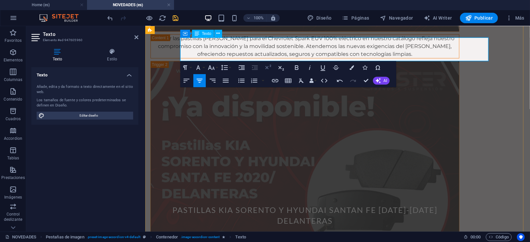
scroll to position [1647, 0]
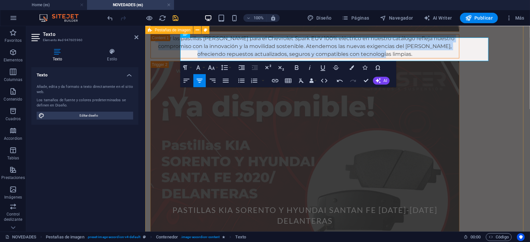
drag, startPoint x: 436, startPoint y: 56, endPoint x: 170, endPoint y: 37, distance: 267.0
click at [170, 37] on div "PASTILLAS CHEVROLET SPARK EUV Incluir las pastillas [PERSON_NAME] para el Chevr…" at bounding box center [337, 59] width 385 height 726
click at [224, 79] on icon "button" at bounding box center [226, 81] width 6 height 4
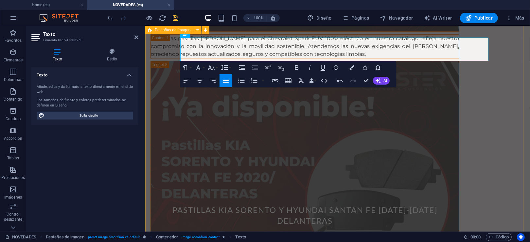
click at [508, 79] on div "PASTILLAS CHEVROLET SPARK EUV Incluir las pastillas [PERSON_NAME] para el Chevr…" at bounding box center [337, 59] width 385 height 726
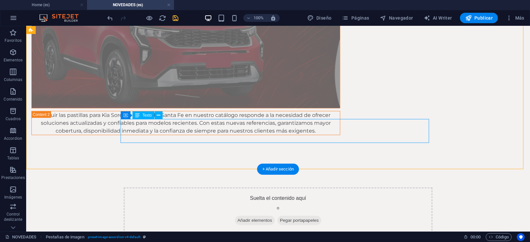
scroll to position [657, 0]
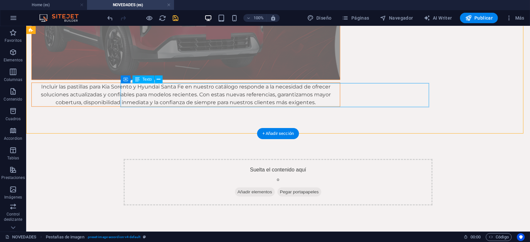
click at [340, 97] on div "Incluir las pastillas para Kia Sorento y Hyundai Santa Fe en nuestro catálogo r…" at bounding box center [185, 95] width 308 height 24
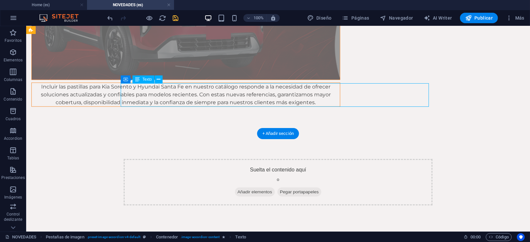
click at [340, 101] on div "Incluir las pastillas para Kia Sorento y Hyundai Santa Fe en nuestro catálogo r…" at bounding box center [185, 95] width 308 height 24
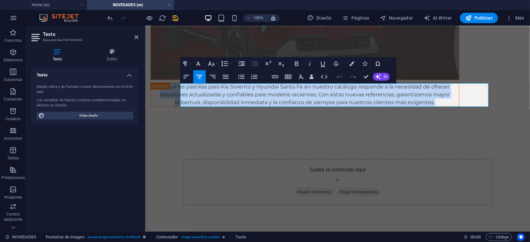
drag, startPoint x: 468, startPoint y: 102, endPoint x: 129, endPoint y: 77, distance: 340.2
click at [222, 73] on icon "button" at bounding box center [226, 77] width 8 height 8
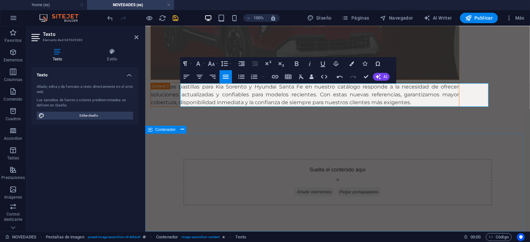
click at [152, 152] on div "Suelta el contenido aquí o Añadir elementos Pegar portapapeles" at bounding box center [337, 182] width 385 height 99
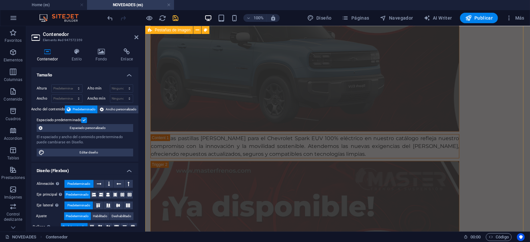
scroll to position [90, 0]
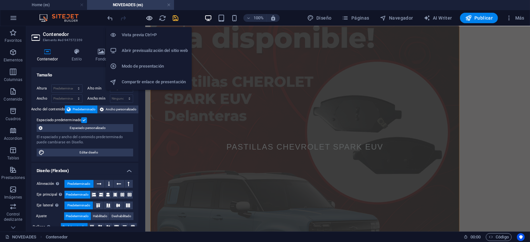
click at [148, 19] on icon "button" at bounding box center [150, 18] width 8 height 8
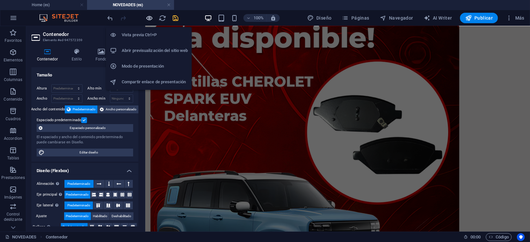
scroll to position [81, 0]
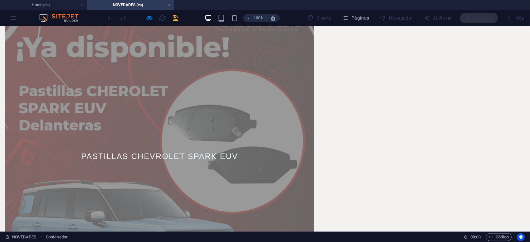
click at [220, 91] on span "PASTILLAS CHEVROLET SPARK EUV" at bounding box center [159, 156] width 309 height 309
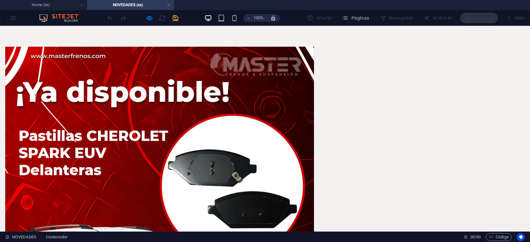
scroll to position [0, 0]
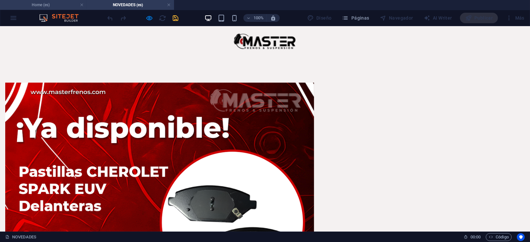
click at [59, 5] on h4 "Home (es)" at bounding box center [43, 4] width 87 height 7
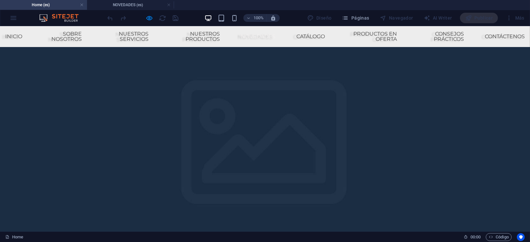
click at [239, 36] on link "NOVEDADES" at bounding box center [258, 36] width 45 height 16
click at [241, 36] on link "NOVEDADES" at bounding box center [258, 36] width 45 height 16
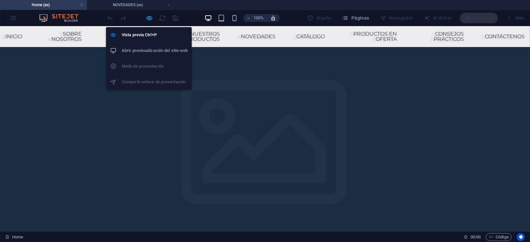
click at [148, 15] on icon "button" at bounding box center [150, 18] width 8 height 8
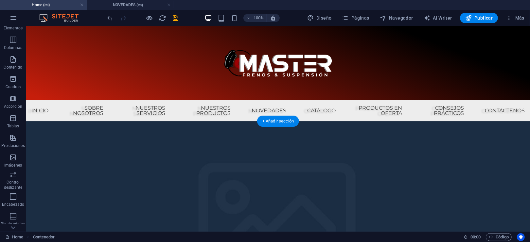
scroll to position [44, 0]
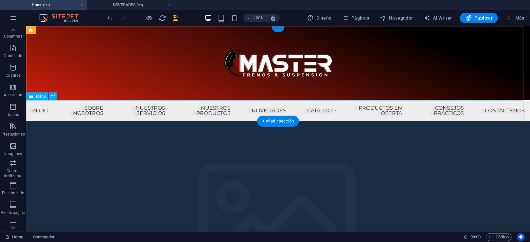
click at [222, 111] on nav "Inicio Sobre nosotros Nuestros Servicios Nuestros Productos NOVEDADES CATÁLOGO …" at bounding box center [278, 110] width 504 height 21
select select "7"
select select
select select "9"
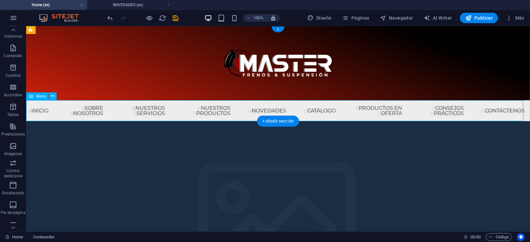
select select
select select "5"
select select
select select "1"
select select
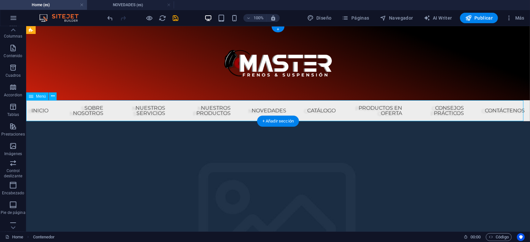
select select "4"
select select
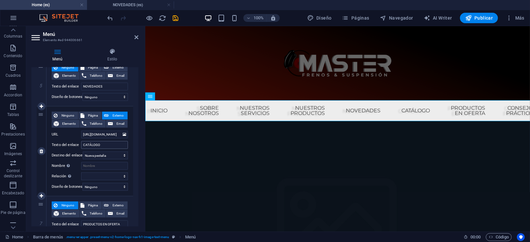
scroll to position [393, 0]
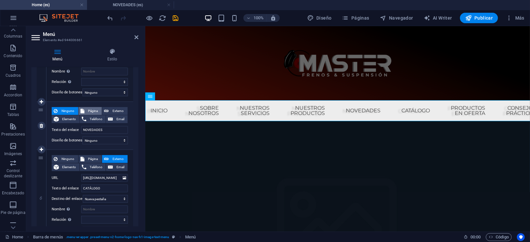
click at [93, 110] on span "Página" at bounding box center [93, 111] width 14 height 8
select select
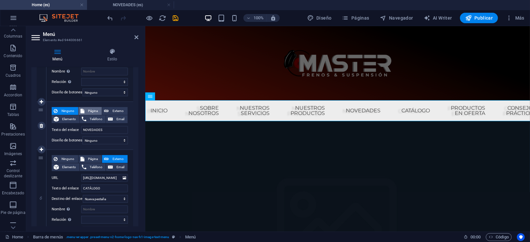
select select
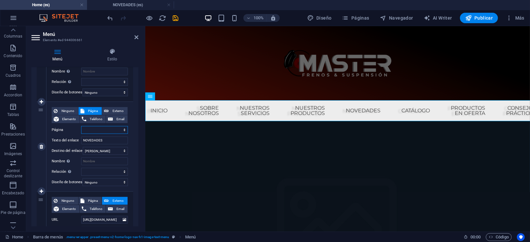
click at [119, 127] on select "Home Consejos prácticos Legal Notice Privacy Contactenos Nuestros Productos PAS…" at bounding box center [104, 130] width 47 height 8
select select "8"
click at [81, 126] on select "Home Consejos prácticos Legal Notice Privacy Contactenos Nuestros Productos PAS…" at bounding box center [104, 130] width 47 height 8
select select
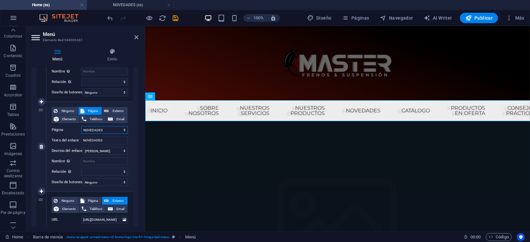
select select
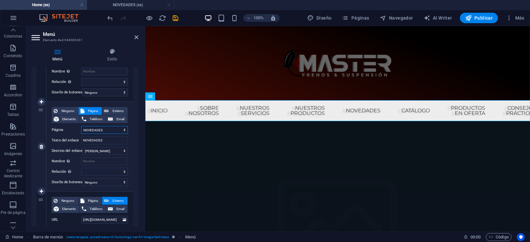
select select
click at [174, 22] on div at bounding box center [142, 18] width 73 height 10
click at [174, 18] on icon "save" at bounding box center [176, 18] width 8 height 8
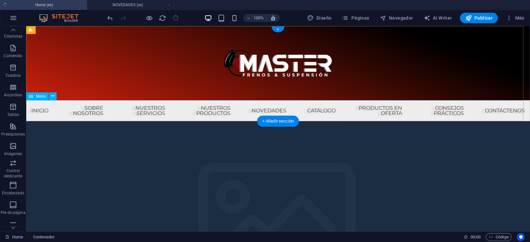
click at [264, 107] on nav "Inicio Sobre nosotros Nuestros Servicios Nuestros Productos NOVEDADES CATÁLOGO …" at bounding box center [278, 110] width 504 height 21
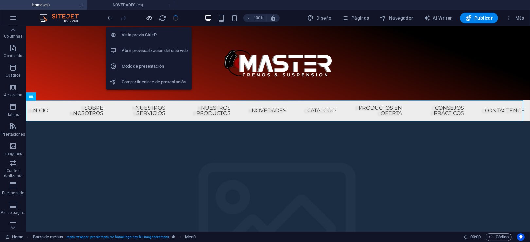
click at [149, 17] on icon "button" at bounding box center [150, 18] width 8 height 8
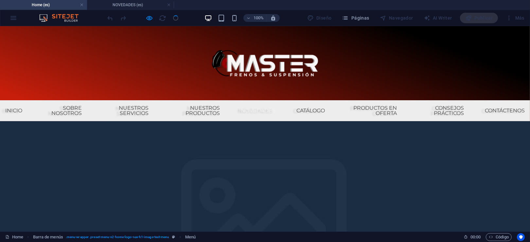
click at [244, 109] on link "NOVEDADES" at bounding box center [258, 111] width 45 height 16
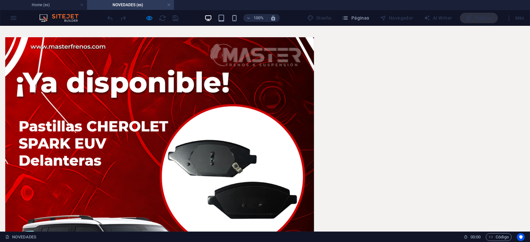
scroll to position [0, 0]
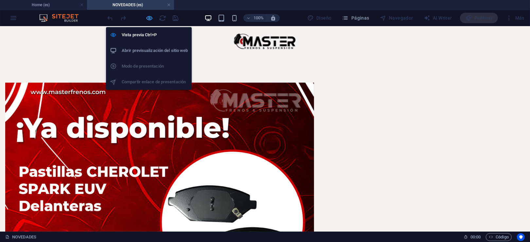
click at [149, 17] on icon "button" at bounding box center [150, 18] width 8 height 8
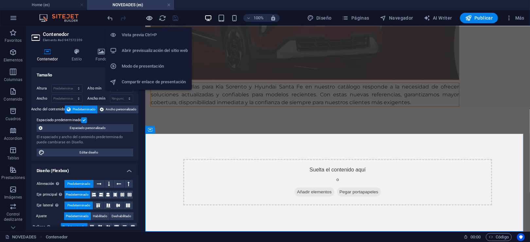
click at [151, 18] on icon "button" at bounding box center [150, 18] width 8 height 8
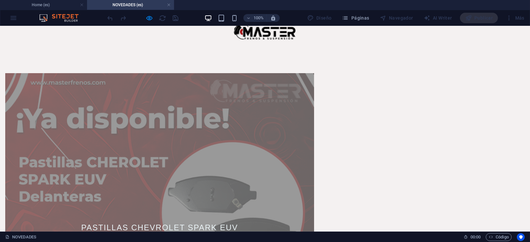
scroll to position [0, 0]
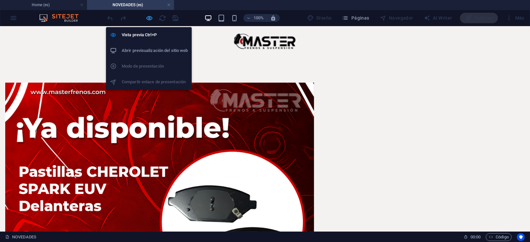
click at [148, 17] on icon "button" at bounding box center [150, 18] width 8 height 8
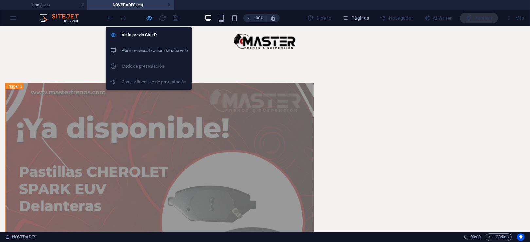
scroll to position [657, 0]
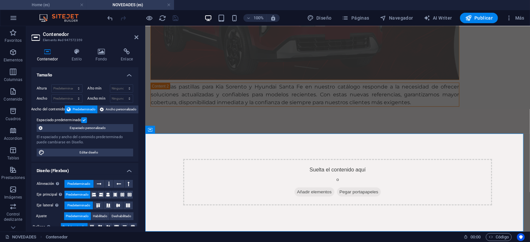
click at [52, 2] on h4 "Home (es)" at bounding box center [43, 4] width 87 height 7
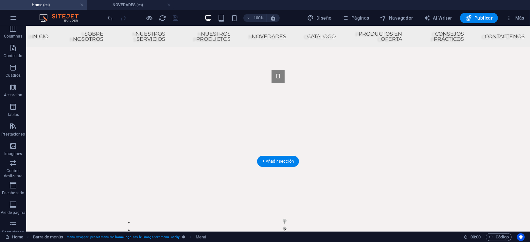
scroll to position [0, 0]
